Goal: Task Accomplishment & Management: Manage account settings

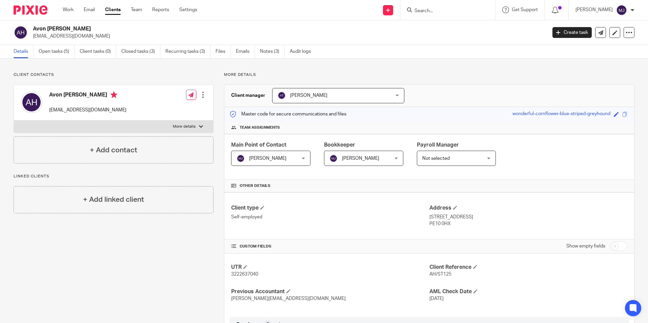
click at [436, 10] on input "Search" at bounding box center [444, 11] width 61 height 6
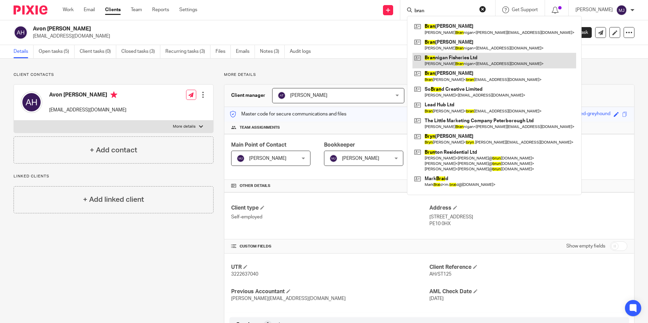
type input "bran"
drag, startPoint x: 467, startPoint y: 61, endPoint x: 458, endPoint y: 67, distance: 11.0
click at [467, 61] on link at bounding box center [494, 61] width 164 height 16
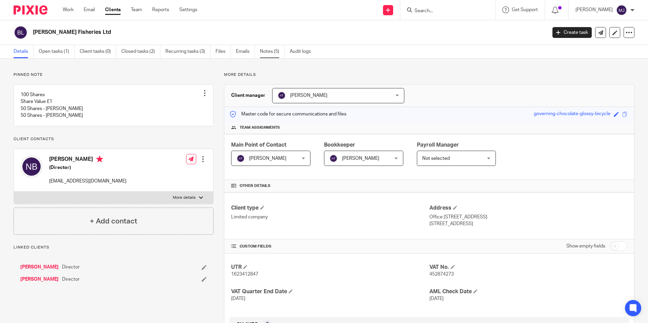
click at [268, 54] on link "Notes (5)" at bounding box center [272, 51] width 25 height 13
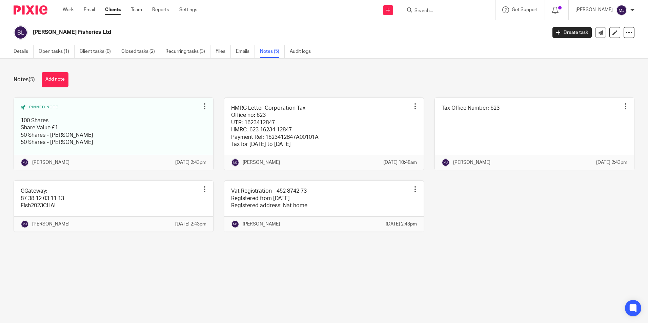
drag, startPoint x: 43, startPoint y: 10, endPoint x: 83, endPoint y: 17, distance: 40.3
click at [43, 10] on img at bounding box center [31, 9] width 34 height 9
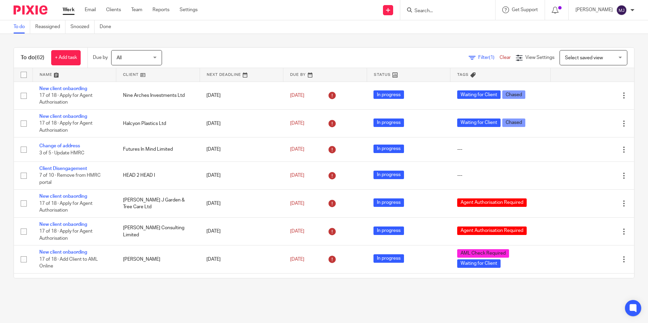
click at [442, 10] on input "Search" at bounding box center [444, 11] width 61 height 6
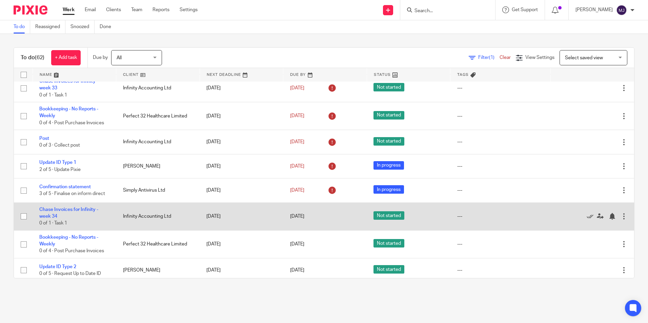
scroll to position [1247, 0]
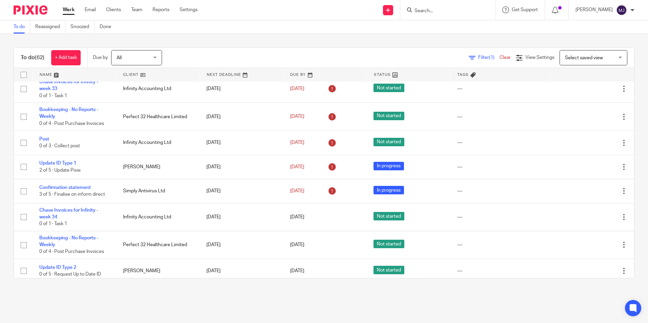
click at [134, 75] on link at bounding box center [157, 75] width 83 height 14
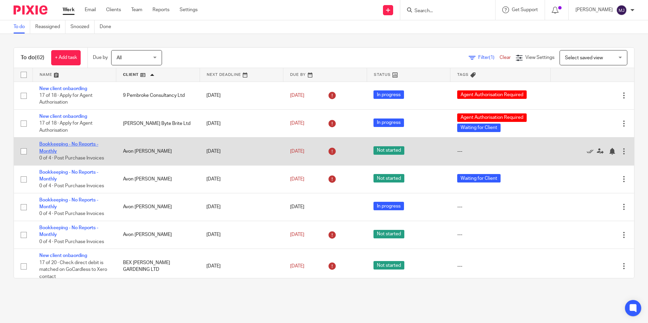
click at [62, 144] on link "Bookkeeping - No Reports - Monthly" at bounding box center [68, 148] width 59 height 12
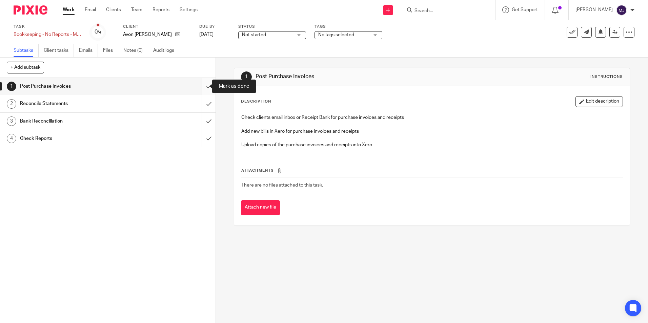
click at [204, 88] on input "submit" at bounding box center [108, 86] width 216 height 17
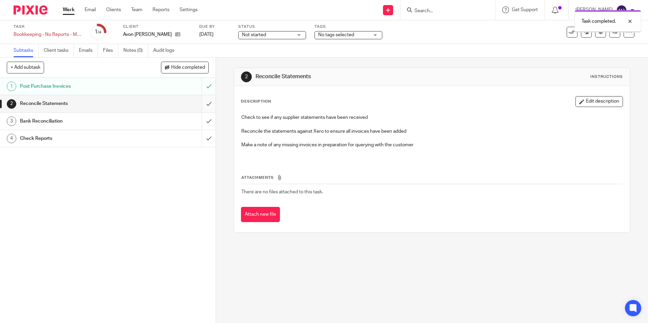
click at [202, 106] on input "submit" at bounding box center [108, 103] width 216 height 17
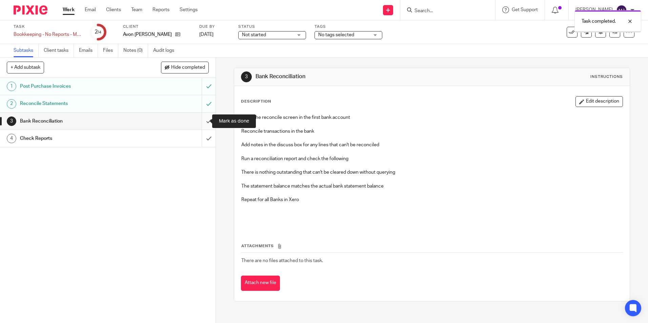
click at [202, 126] on input "submit" at bounding box center [108, 121] width 216 height 17
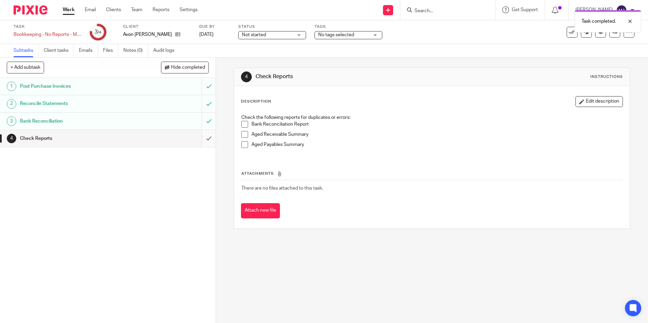
click at [198, 142] on input "submit" at bounding box center [108, 138] width 216 height 17
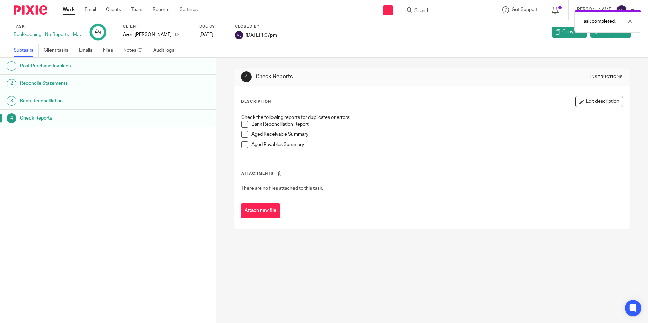
drag, startPoint x: 35, startPoint y: 6, endPoint x: 43, endPoint y: 23, distance: 19.1
click at [35, 6] on img at bounding box center [31, 9] width 34 height 9
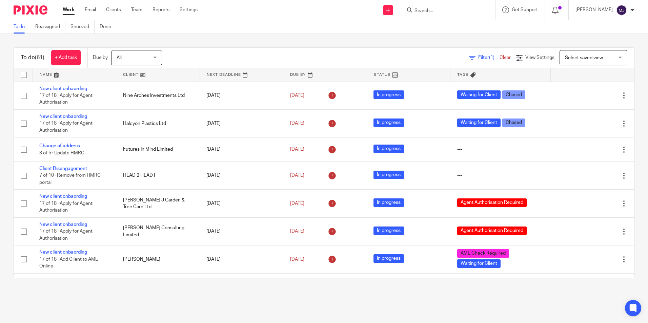
click at [131, 77] on link at bounding box center [157, 75] width 83 height 14
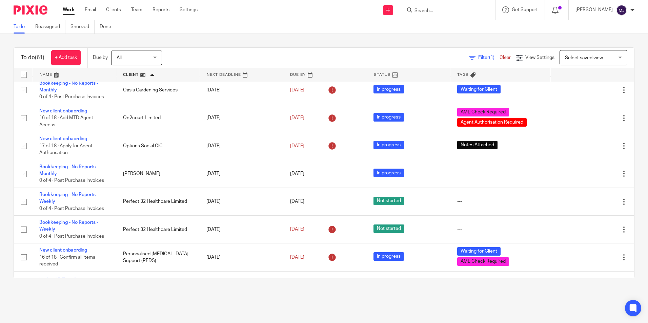
scroll to position [981, 0]
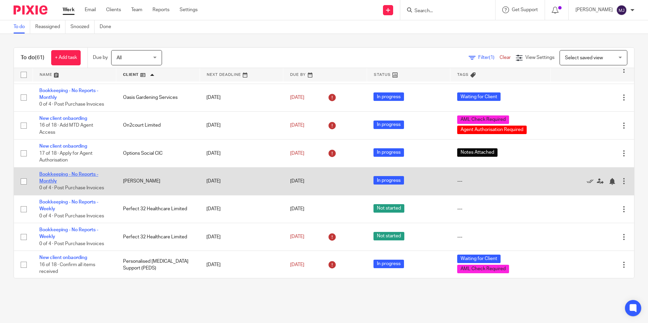
click at [54, 179] on link "Bookkeeping - No Reports - Monthly" at bounding box center [68, 178] width 59 height 12
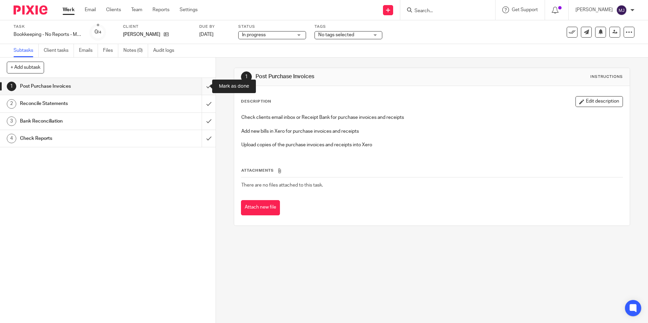
click at [200, 82] on input "submit" at bounding box center [108, 86] width 216 height 17
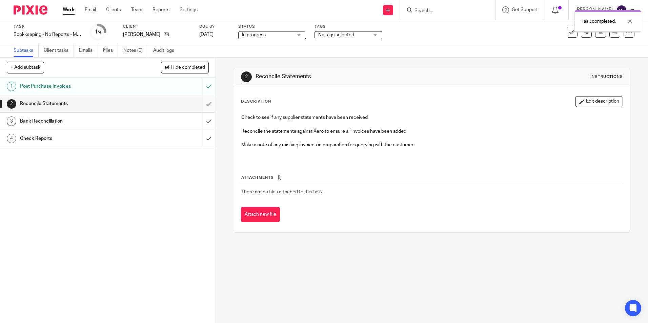
click at [202, 98] on input "submit" at bounding box center [108, 103] width 216 height 17
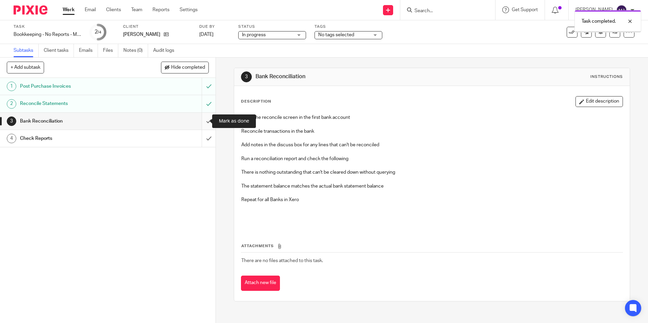
click at [202, 119] on input "submit" at bounding box center [108, 121] width 216 height 17
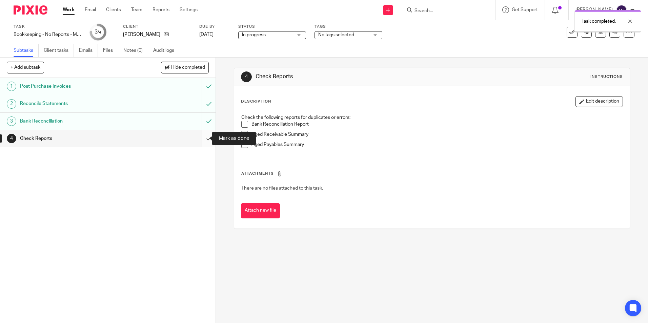
click at [202, 140] on input "submit" at bounding box center [108, 138] width 216 height 17
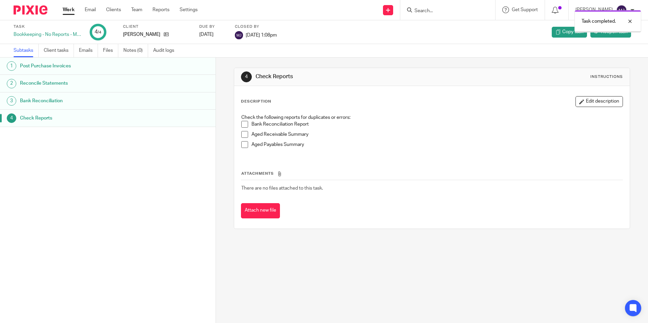
click at [34, 9] on img at bounding box center [31, 9] width 34 height 9
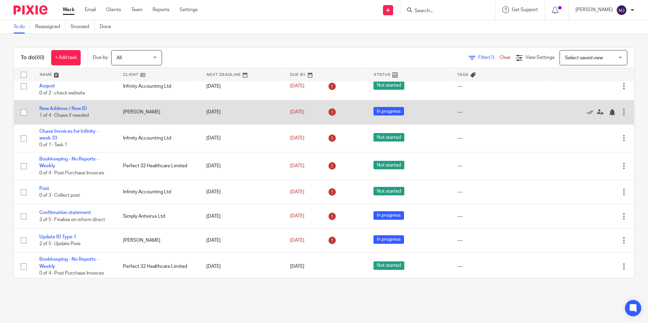
scroll to position [1152, 0]
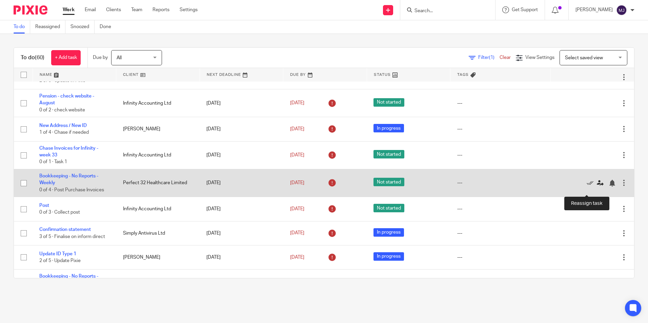
click at [597, 187] on icon at bounding box center [600, 183] width 7 height 7
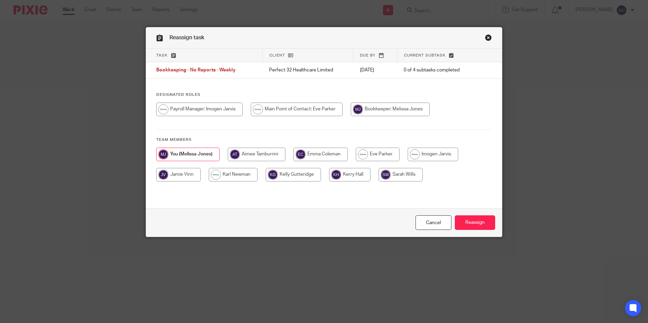
click at [171, 176] on input "radio" at bounding box center [178, 175] width 44 height 14
radio input "true"
click at [479, 227] on input "Reassign" at bounding box center [475, 223] width 40 height 15
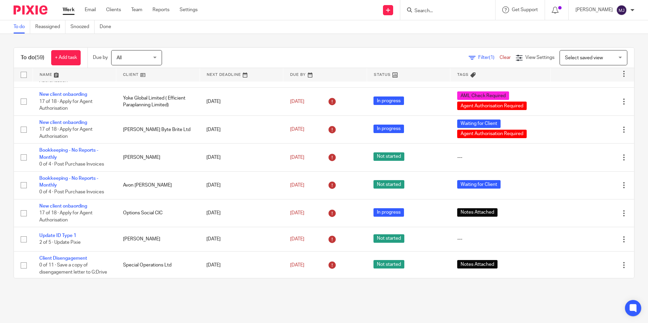
scroll to position [339, 0]
